Goal: Obtain resource: Obtain resource

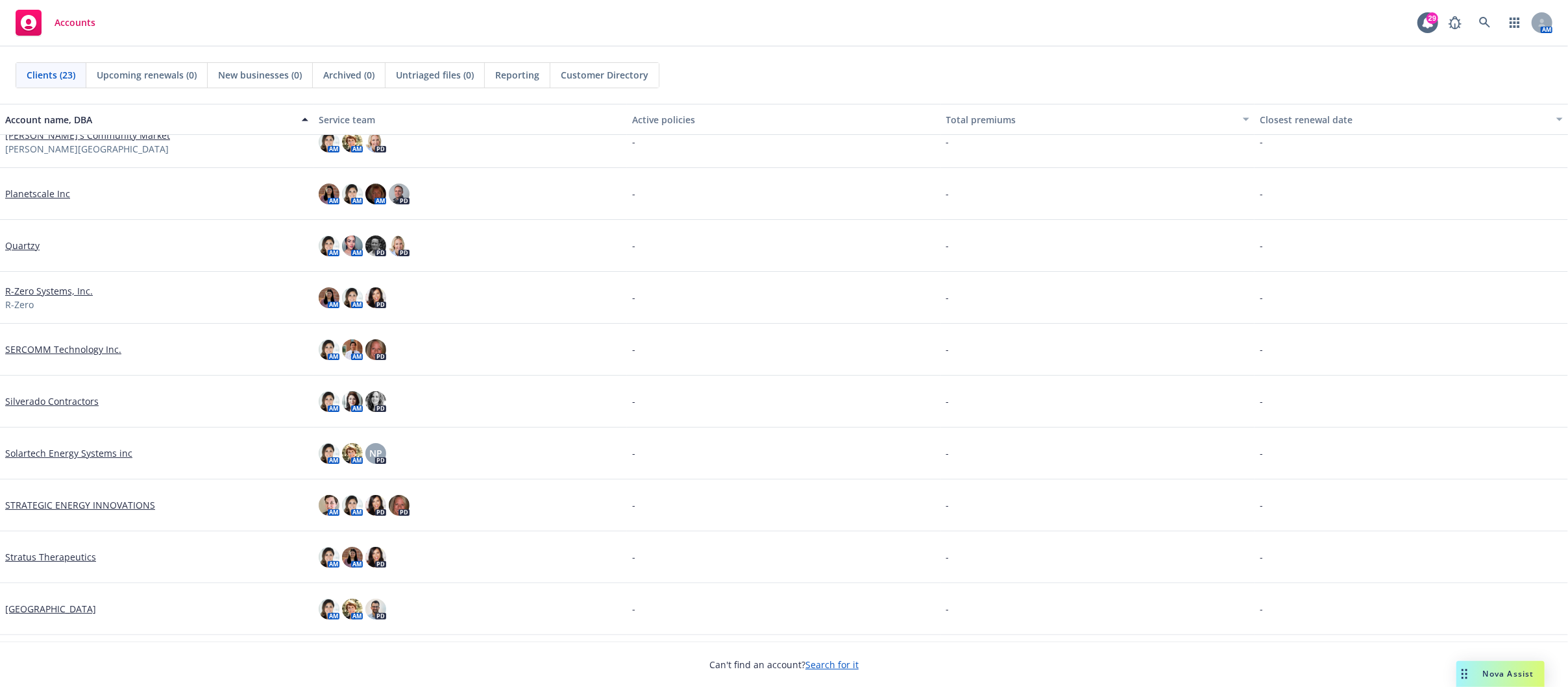
scroll to position [428, 0]
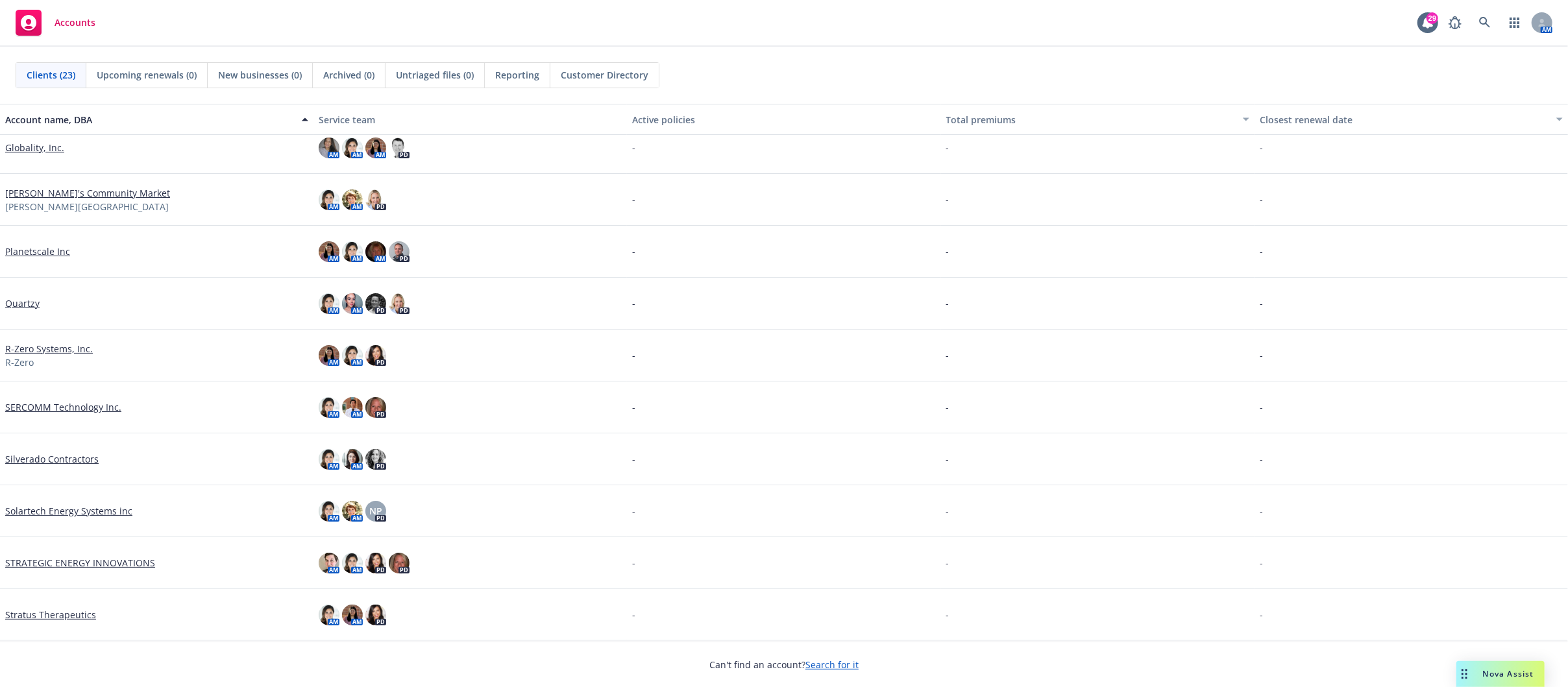
click at [26, 253] on link "Planetscale Inc" at bounding box center [38, 251] width 65 height 14
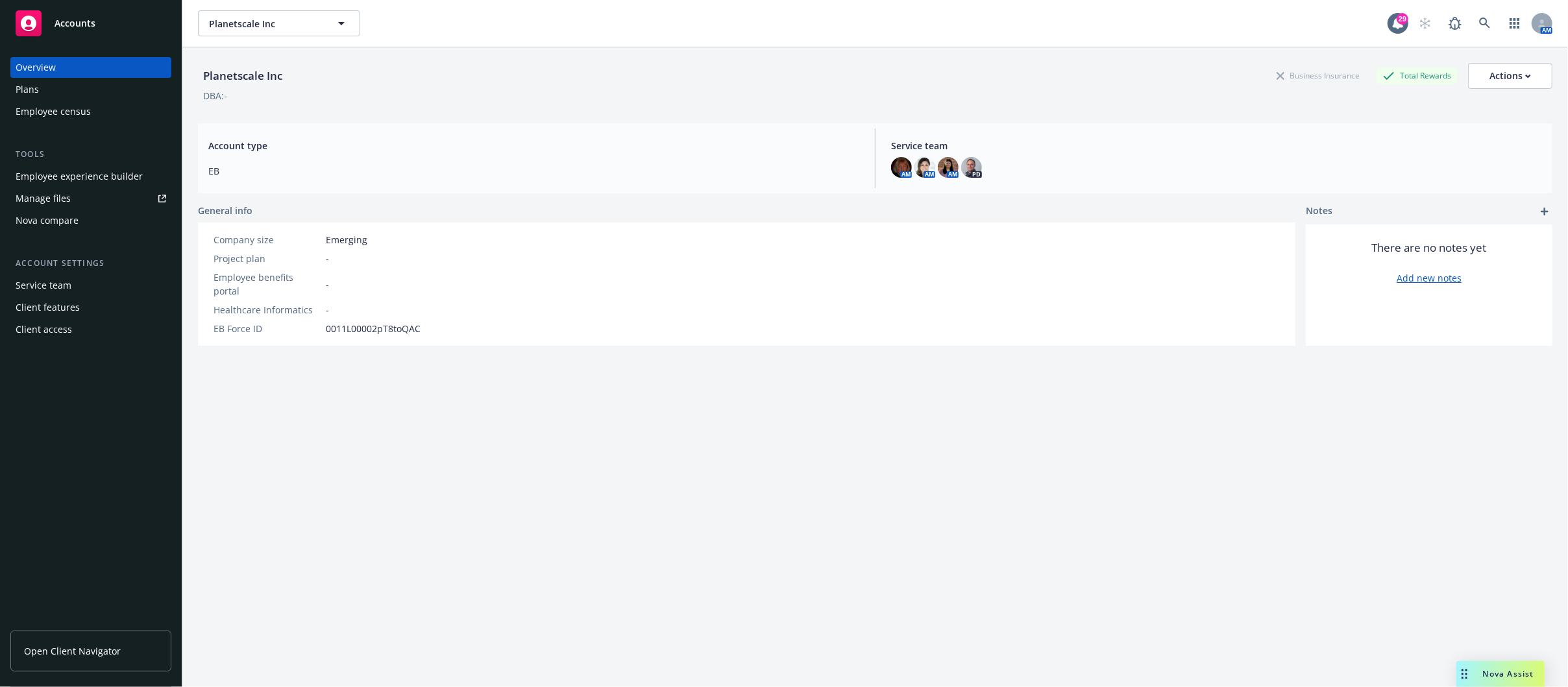
click at [67, 176] on div "Employee experience builder" at bounding box center [79, 176] width 127 height 21
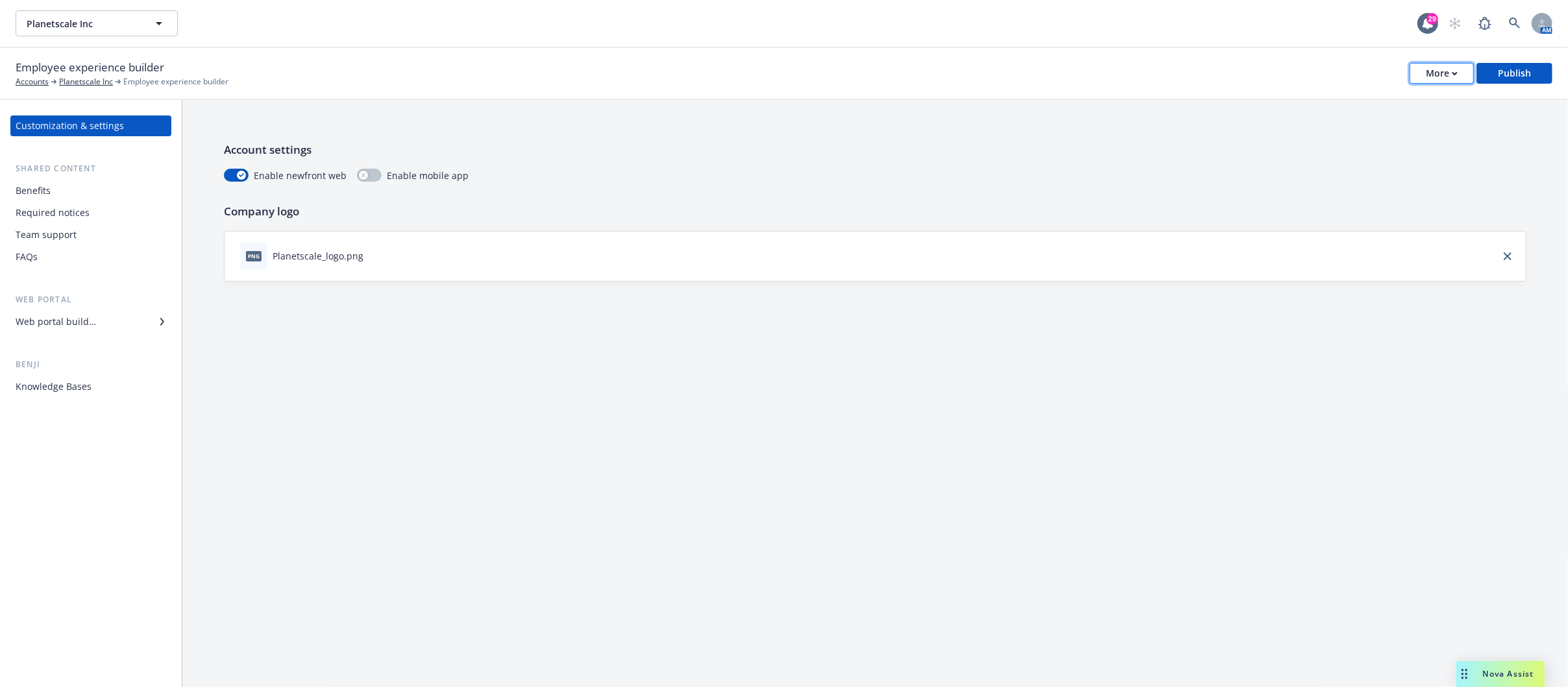
click at [1450, 68] on div "More" at bounding box center [1442, 73] width 32 height 19
click at [1338, 133] on link "Copy portal link" at bounding box center [1378, 129] width 192 height 26
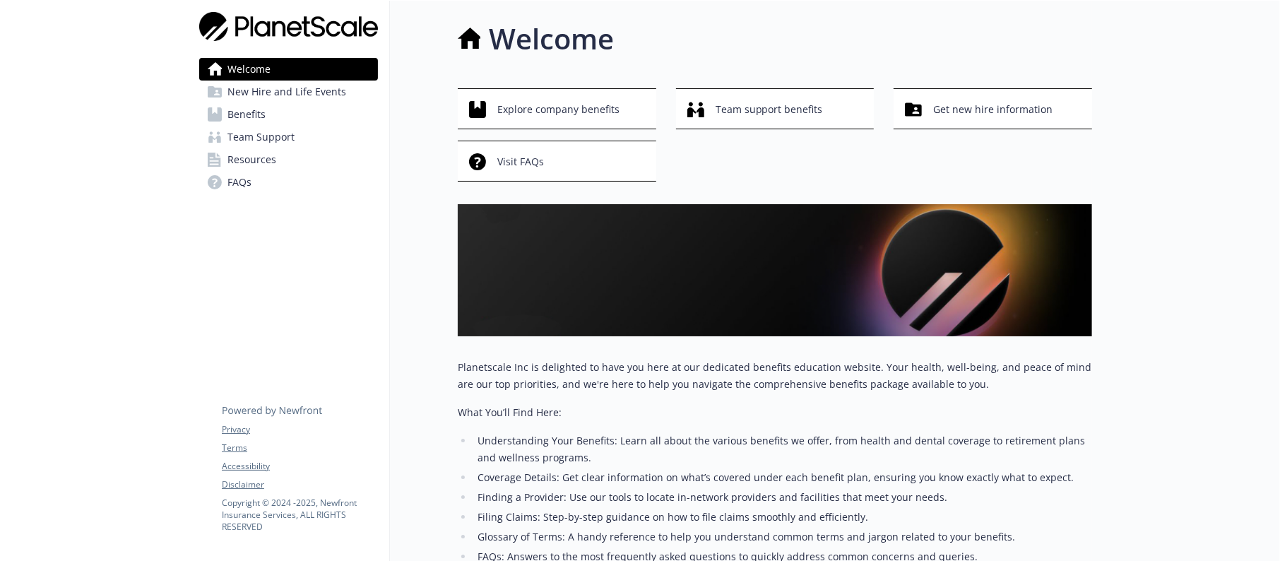
click at [248, 108] on span "Benefits" at bounding box center [246, 114] width 38 height 23
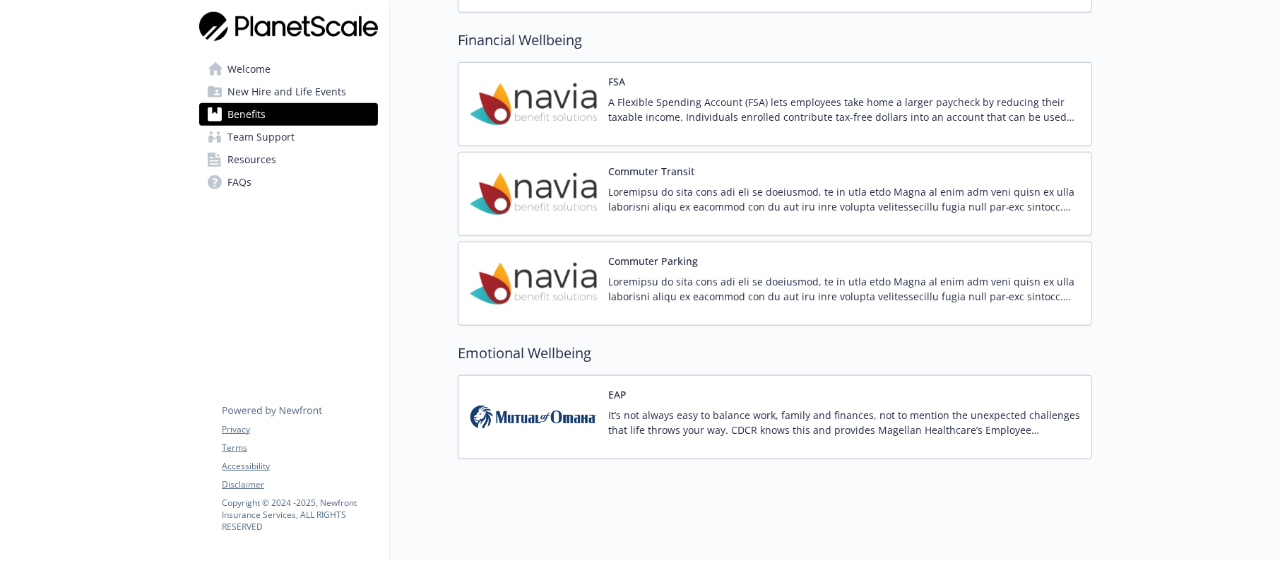
scroll to position [1314, 0]
